Goal: Task Accomplishment & Management: Manage account settings

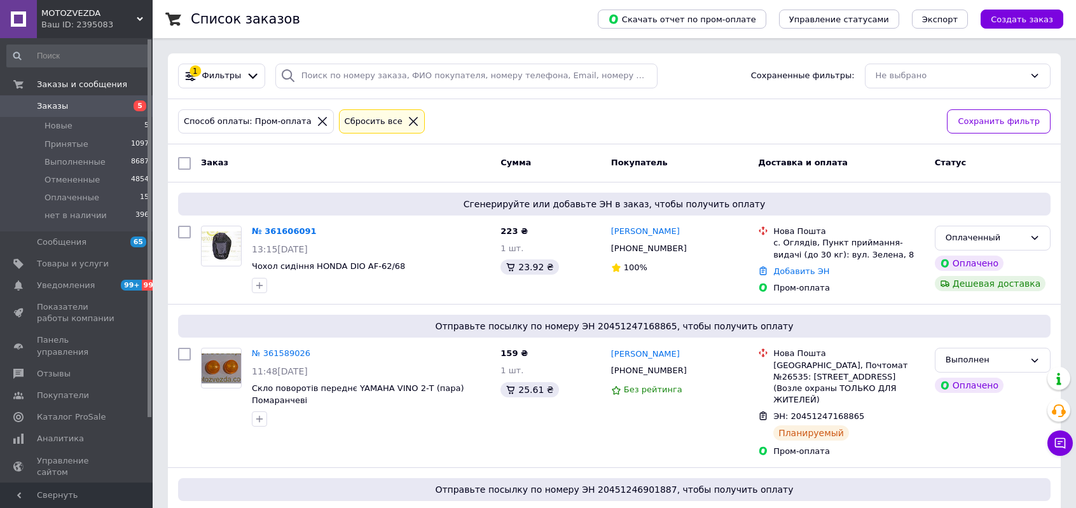
click at [64, 103] on span "Заказы" at bounding box center [77, 105] width 81 height 11
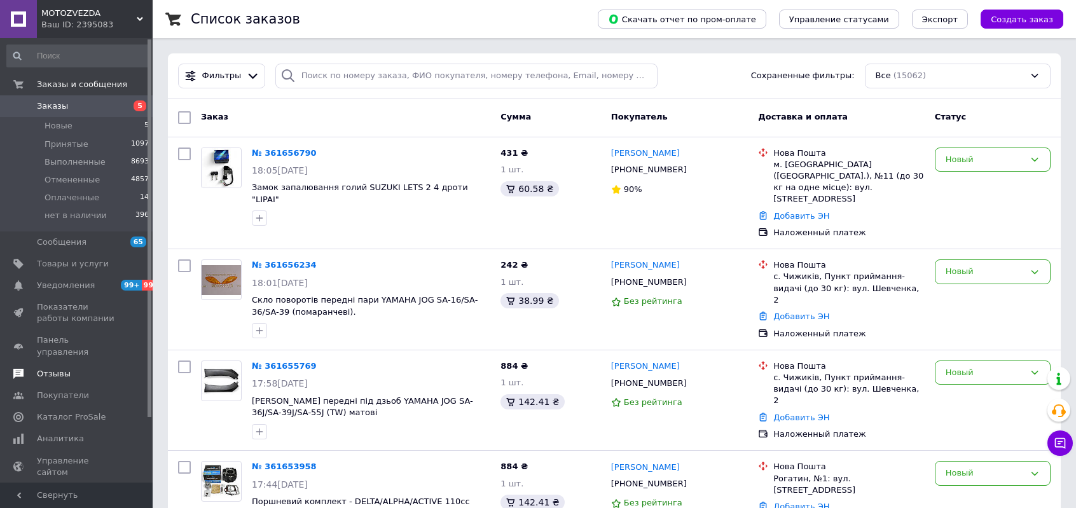
click at [78, 368] on span "Отзывы" at bounding box center [77, 373] width 81 height 11
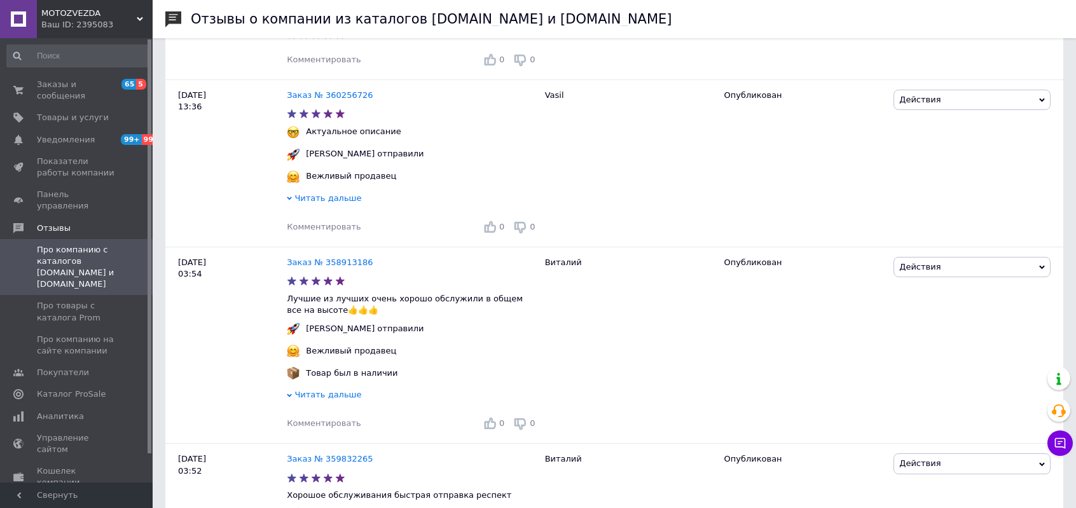
scroll to position [1717, 0]
